Goal: Task Accomplishment & Management: Use online tool/utility

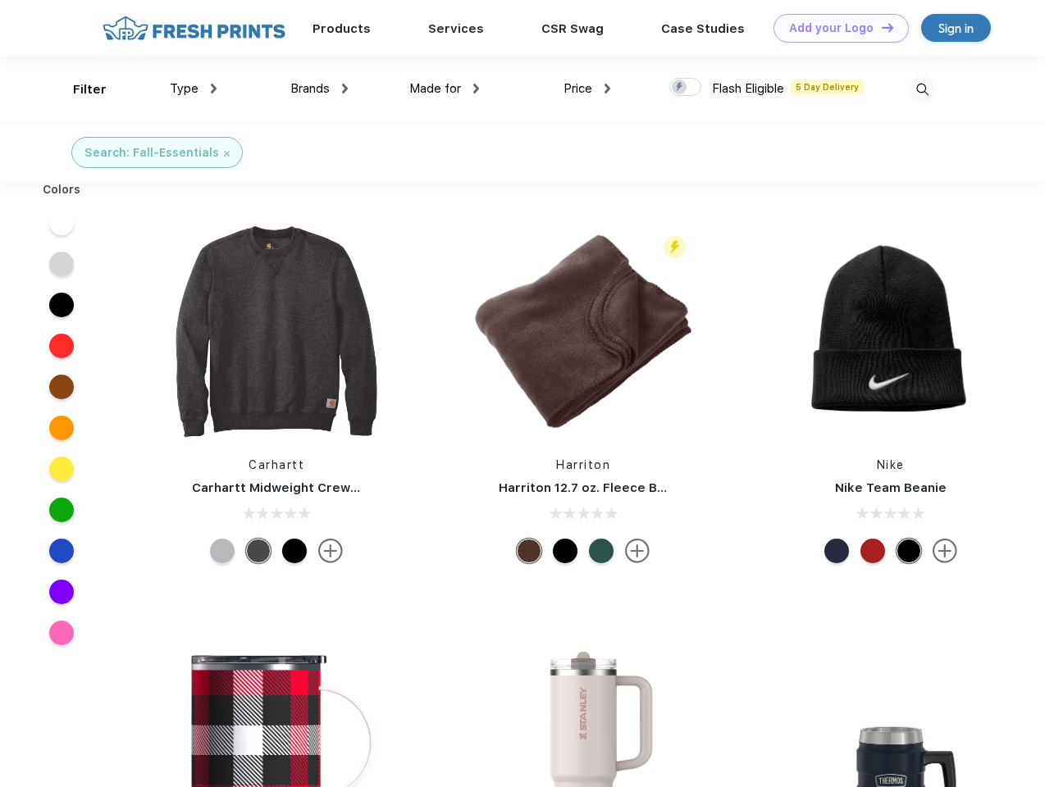
click at [835, 28] on link "Add your Logo Design Tool" at bounding box center [840, 28] width 135 height 29
click at [0, 0] on div "Design Tool" at bounding box center [0, 0] width 0 height 0
click at [880, 27] on link "Add your Logo Design Tool" at bounding box center [840, 28] width 135 height 29
click at [79, 89] on div "Filter" at bounding box center [90, 89] width 34 height 19
click at [194, 89] on span "Type" at bounding box center [184, 88] width 29 height 15
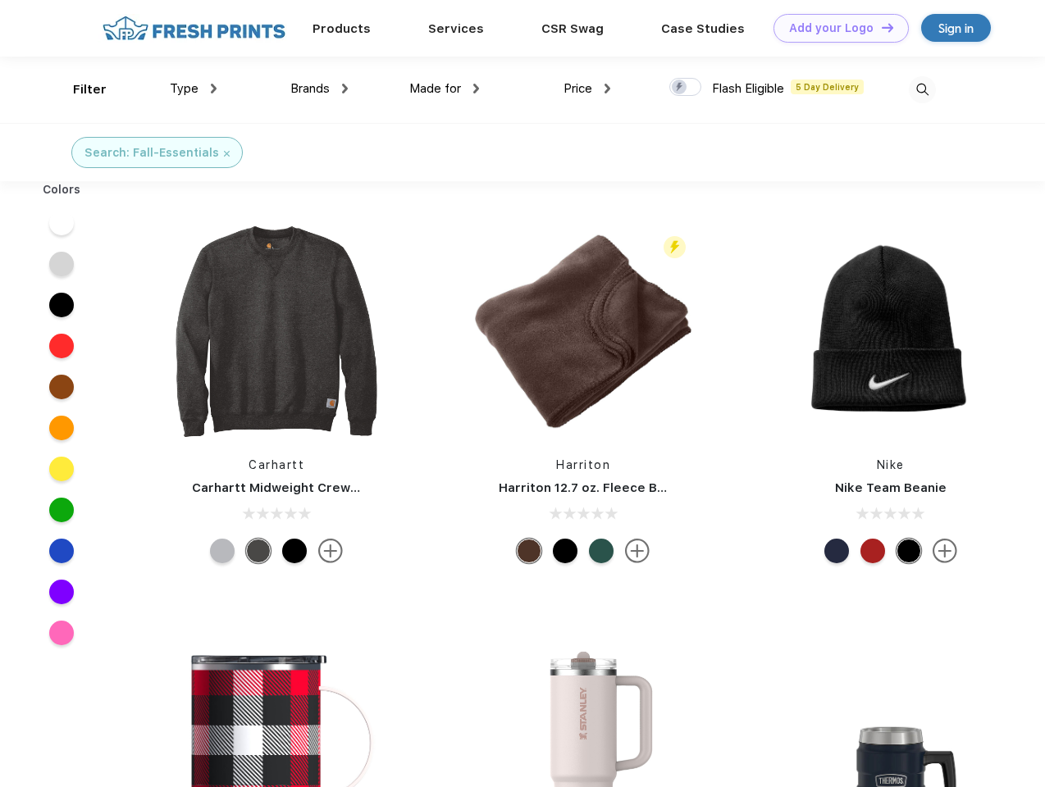
click at [319, 89] on span "Brands" at bounding box center [309, 88] width 39 height 15
click at [445, 89] on span "Made for" at bounding box center [435, 88] width 52 height 15
click at [587, 89] on span "Price" at bounding box center [578, 88] width 29 height 15
click at [686, 88] on div at bounding box center [685, 87] width 32 height 18
click at [680, 88] on input "checkbox" at bounding box center [674, 82] width 11 height 11
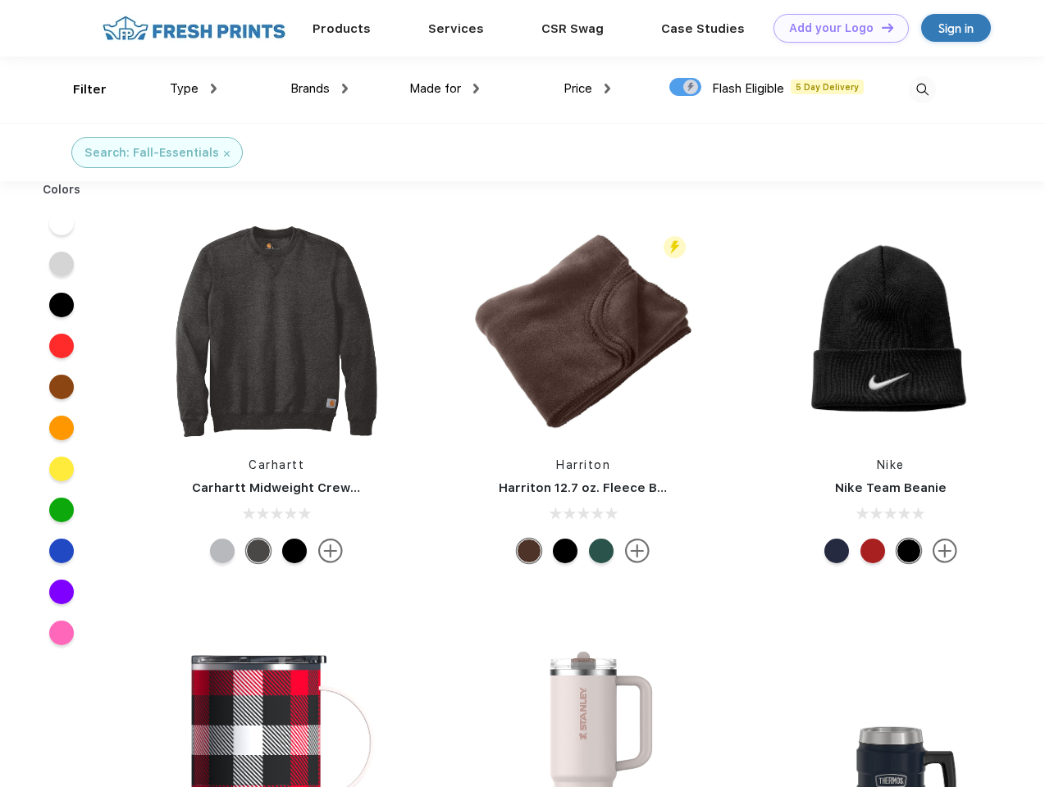
click at [922, 89] on img at bounding box center [922, 89] width 27 height 27
